Goal: Information Seeking & Learning: Learn about a topic

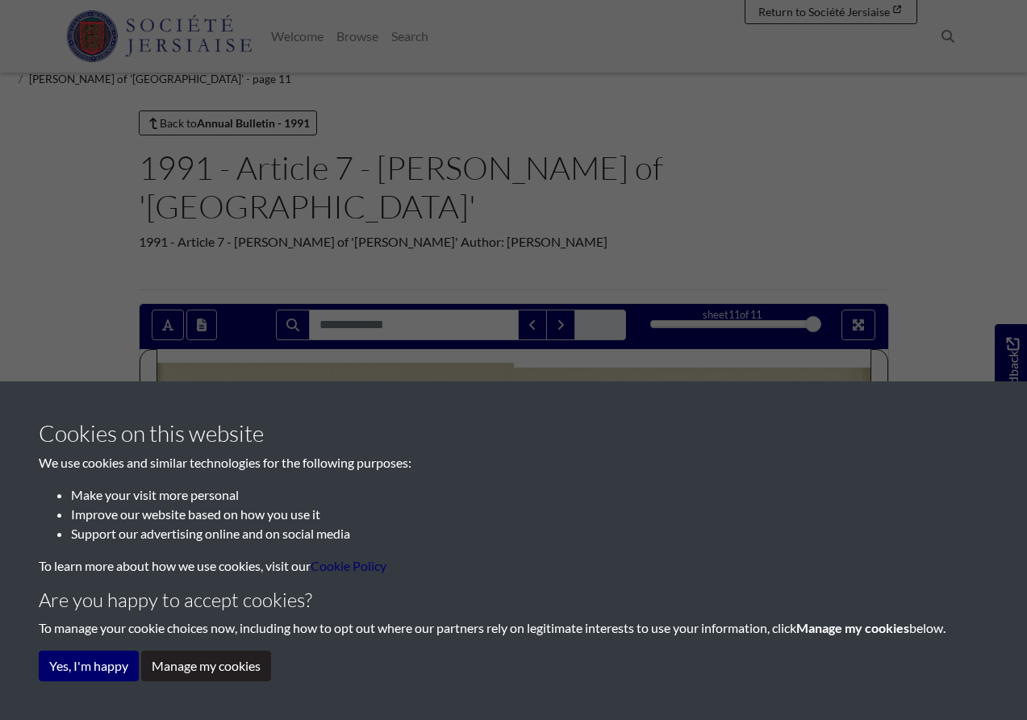
click at [109, 670] on button "Yes, I'm happy" at bounding box center [89, 666] width 100 height 31
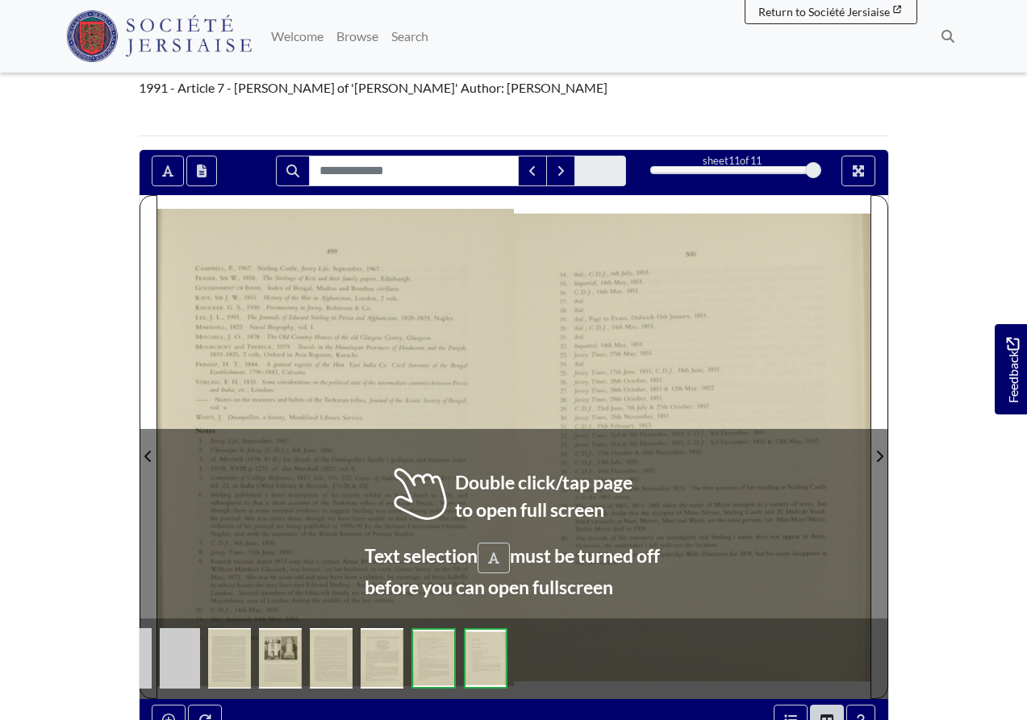
scroll to position [157, 0]
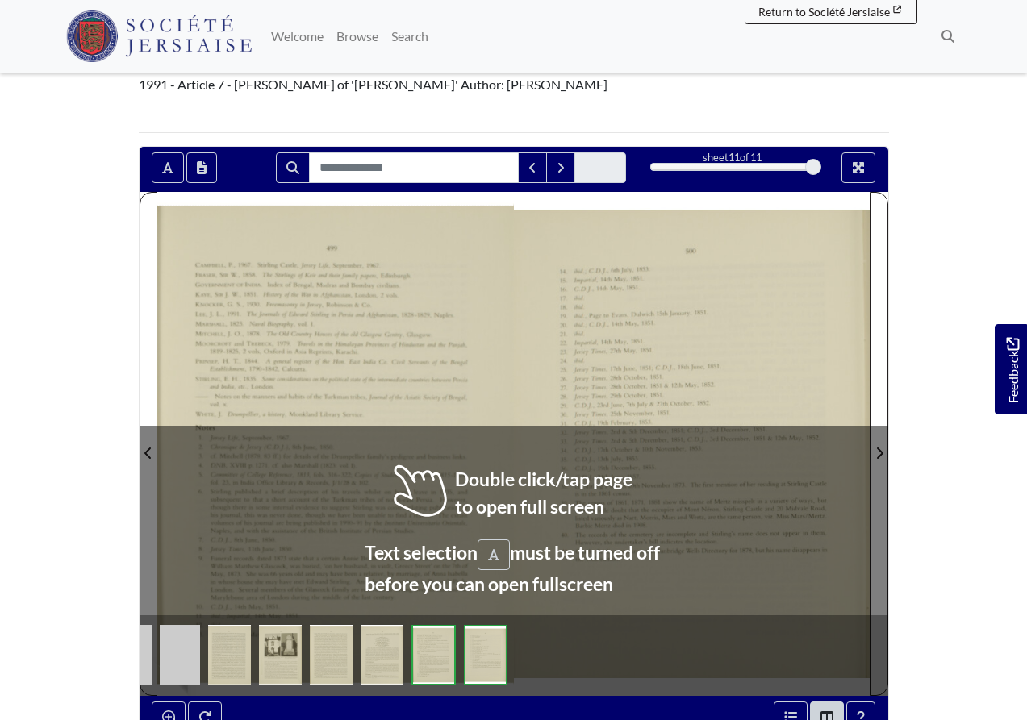
click at [290, 625] on img at bounding box center [280, 655] width 43 height 60
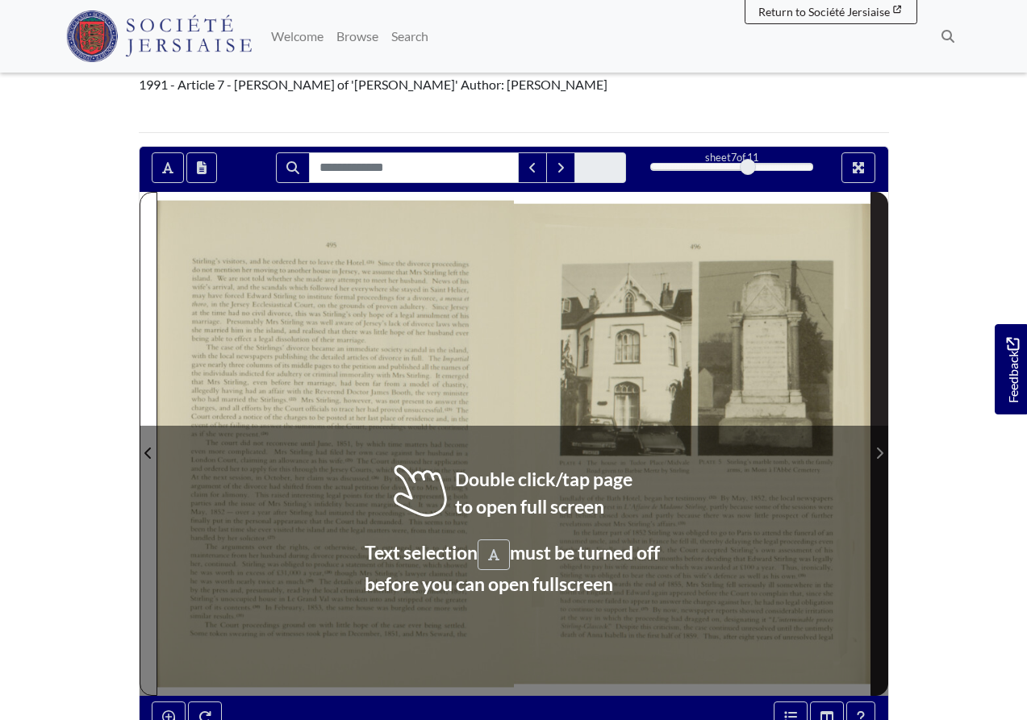
click at [880, 447] on icon "Next Page" at bounding box center [879, 453] width 8 height 13
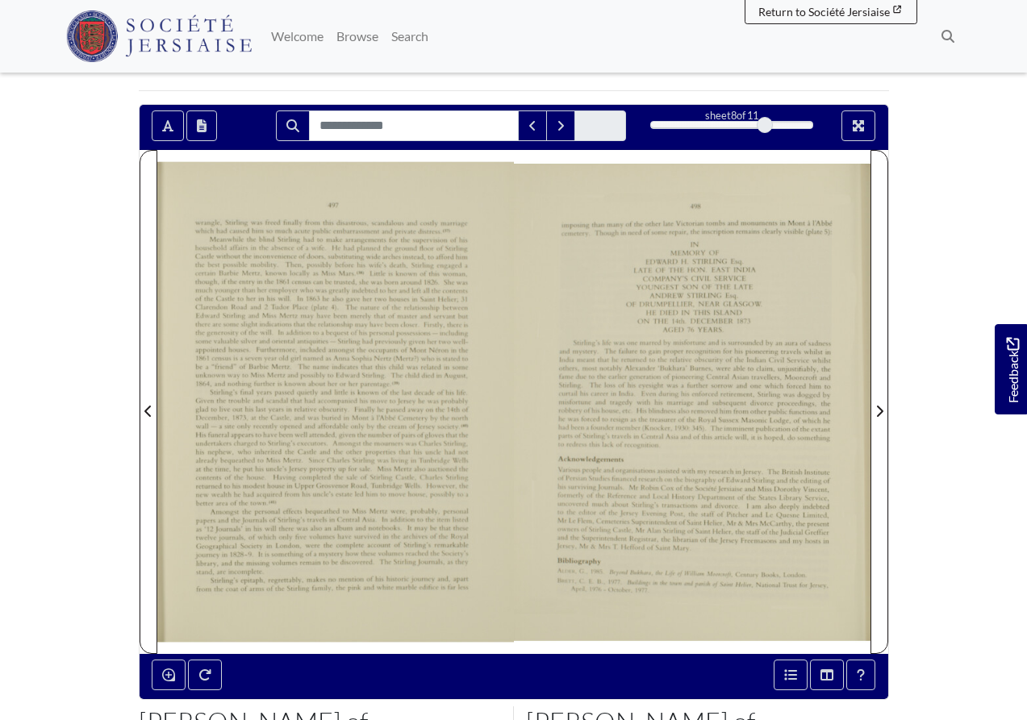
scroll to position [150, 0]
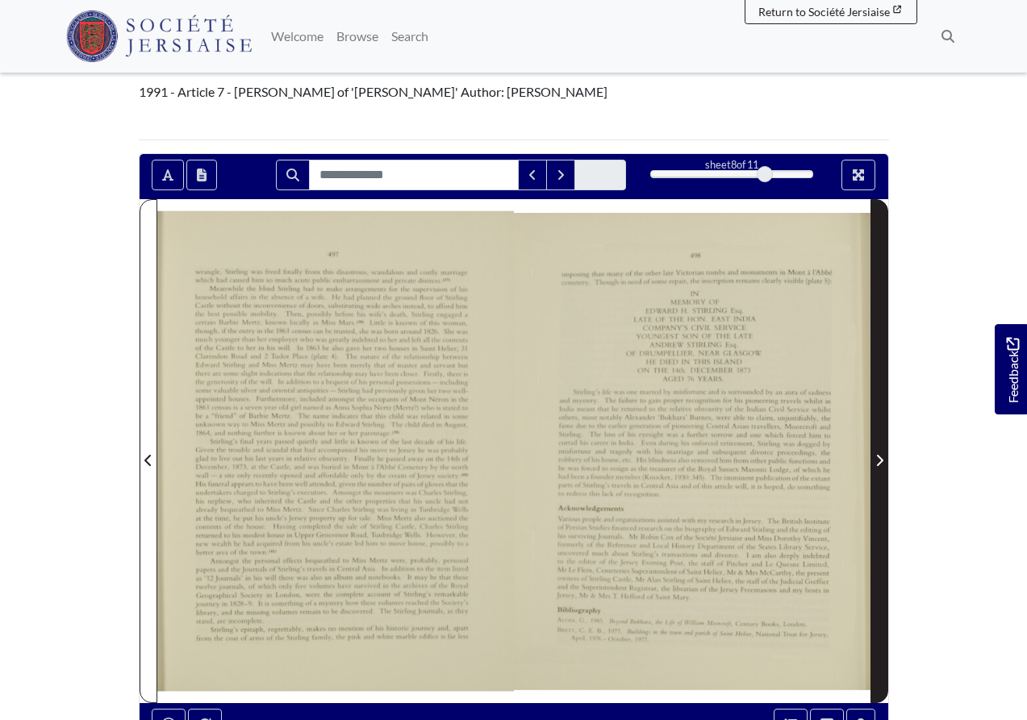
click at [886, 451] on span "Next Page" at bounding box center [879, 460] width 16 height 19
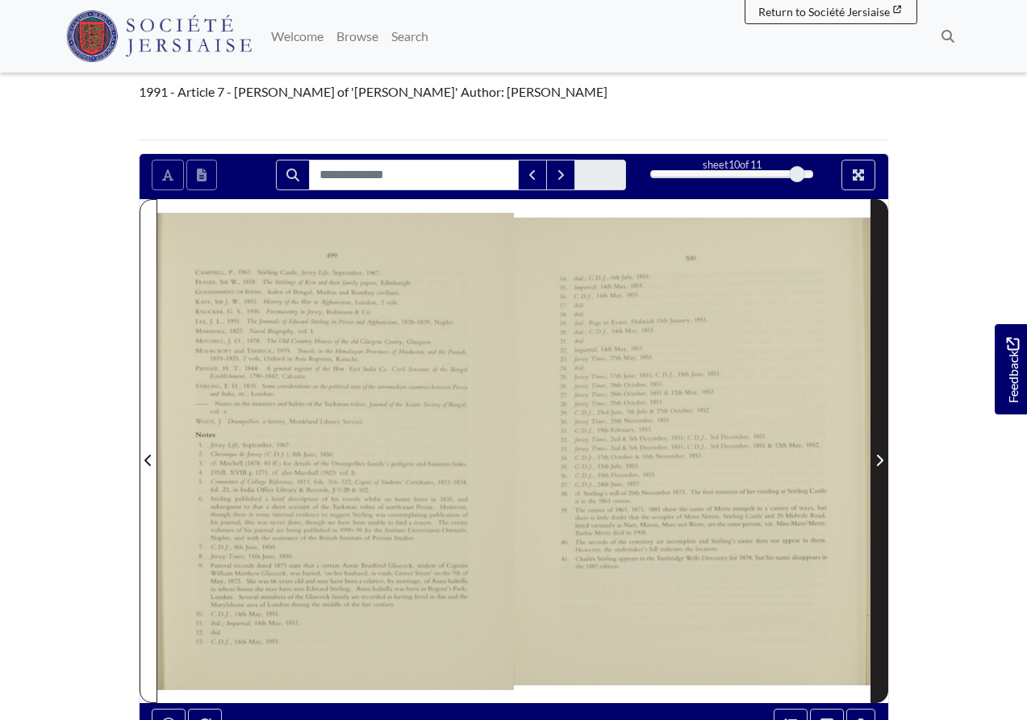
click at [886, 451] on span "Next Page" at bounding box center [879, 460] width 16 height 19
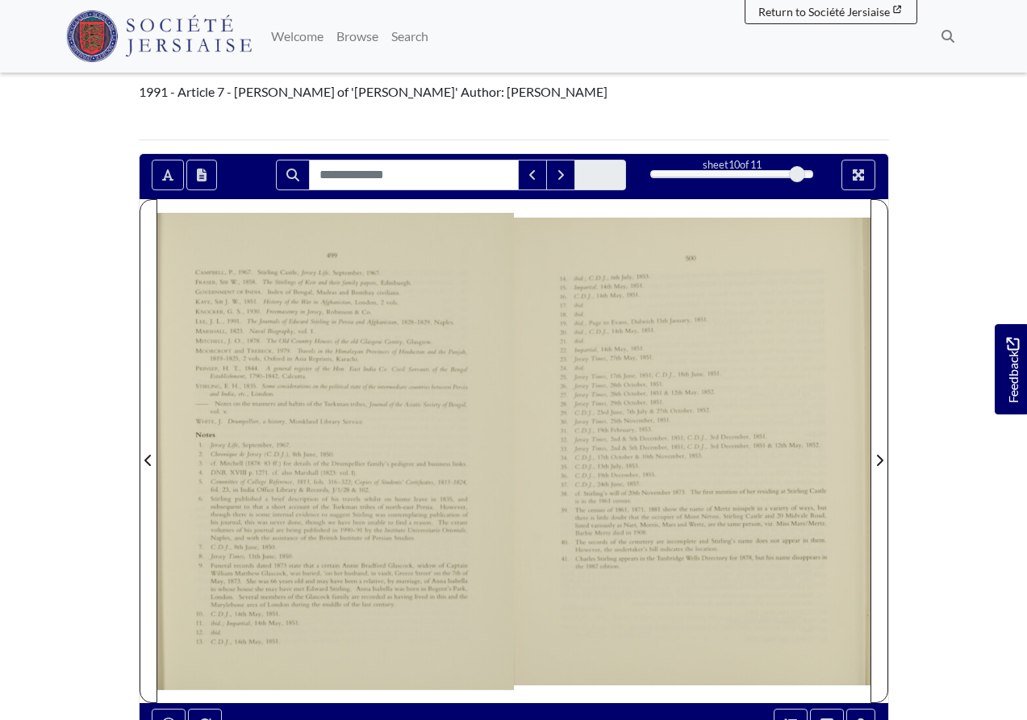
click at [136, 409] on section "Loading sheet 10 of 11 10 **" at bounding box center [514, 451] width 774 height 596
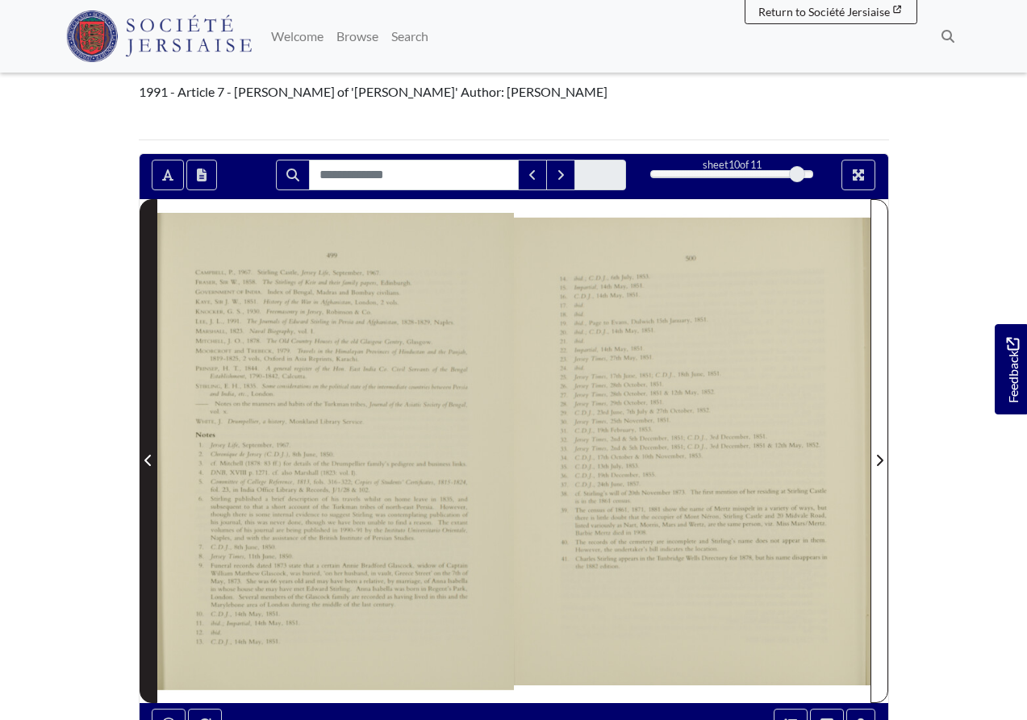
click at [148, 454] on icon "Previous Page" at bounding box center [148, 460] width 8 height 13
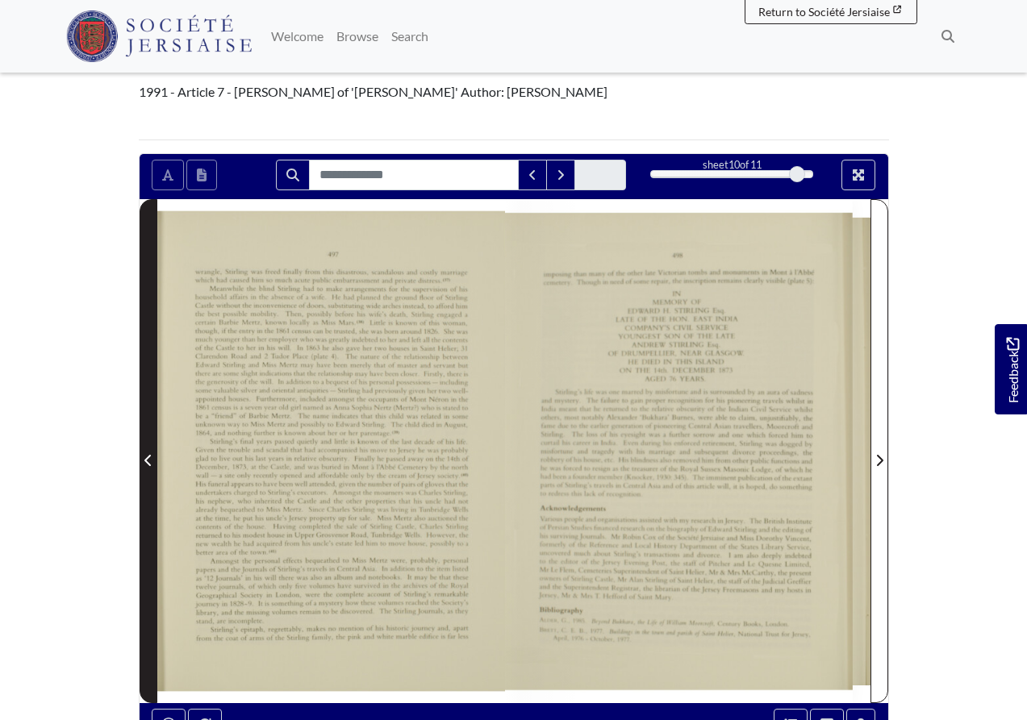
click at [148, 454] on icon "Previous Page" at bounding box center [148, 460] width 8 height 13
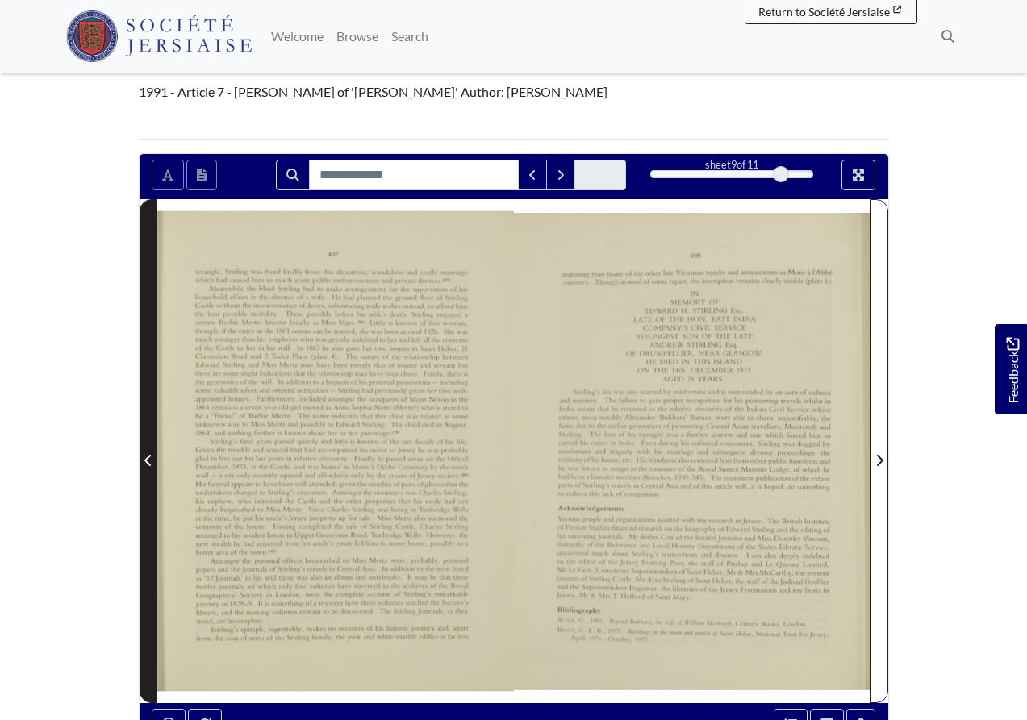
click at [148, 454] on icon "Previous Page" at bounding box center [148, 460] width 8 height 13
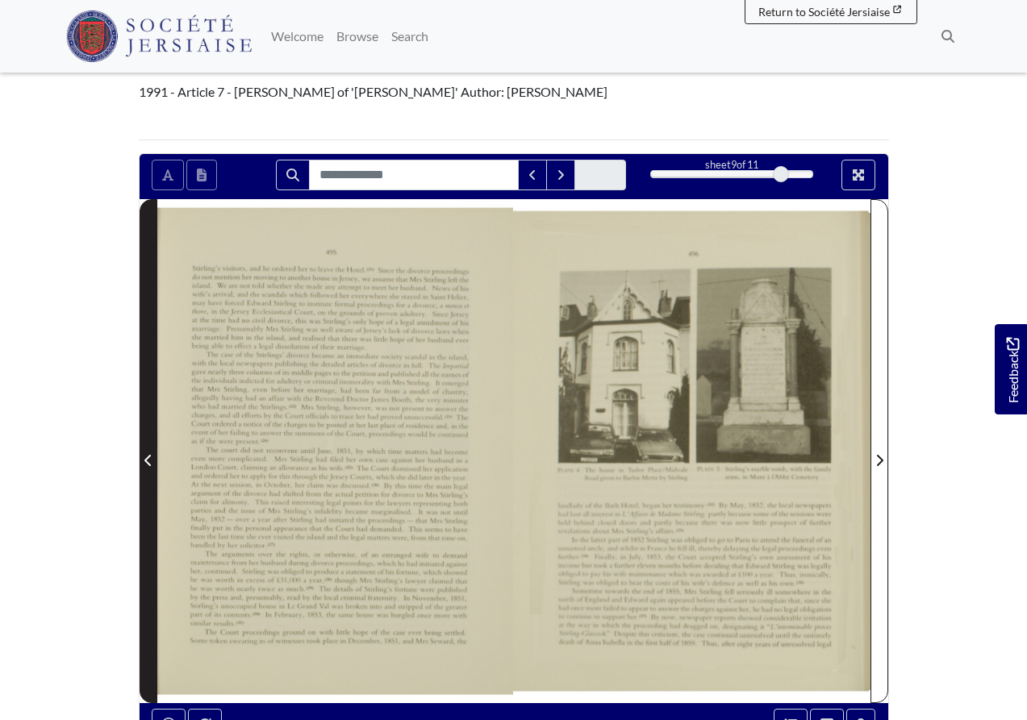
click at [148, 454] on icon "Previous Page" at bounding box center [148, 460] width 8 height 13
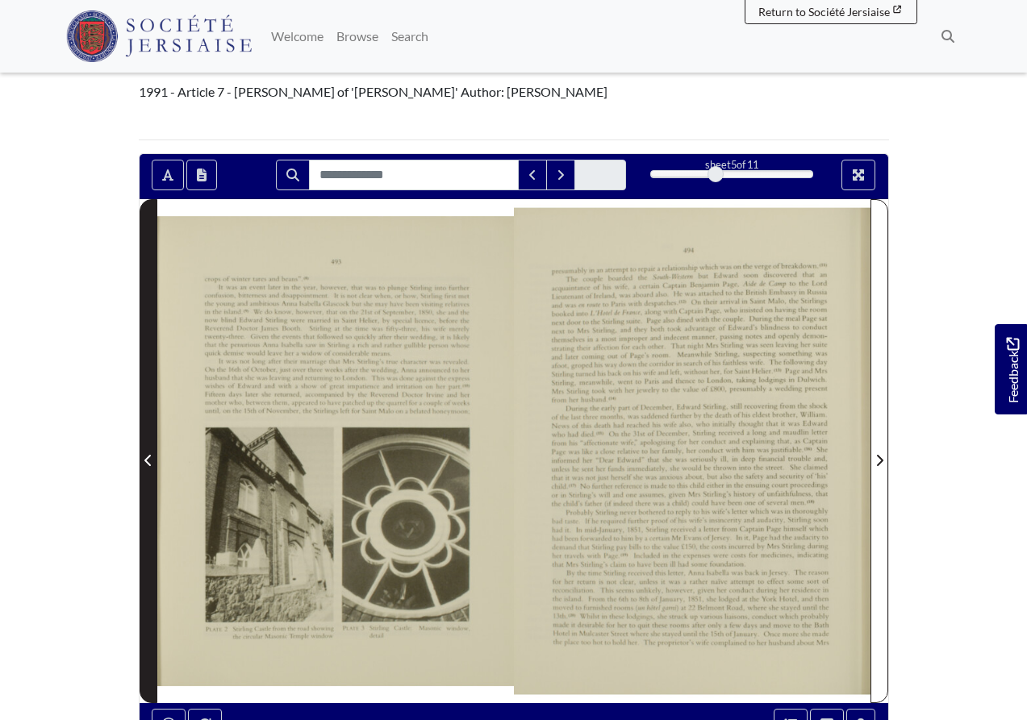
click at [148, 454] on icon "Previous Page" at bounding box center [148, 460] width 8 height 13
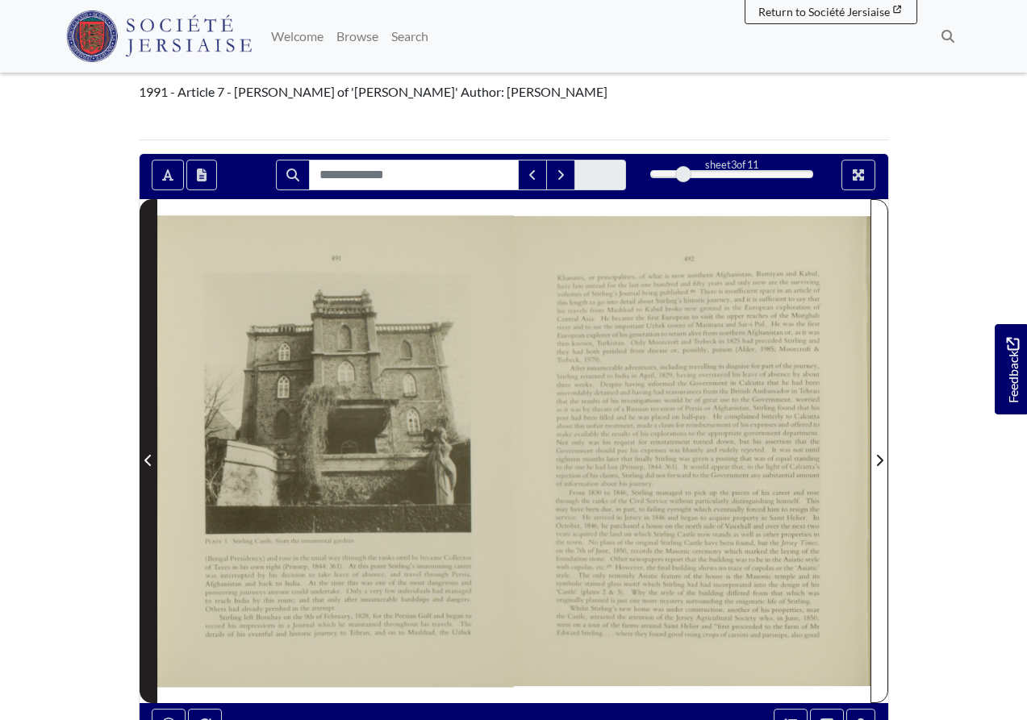
click at [148, 454] on icon "Previous Page" at bounding box center [148, 460] width 8 height 13
